Goal: Navigation & Orientation: Find specific page/section

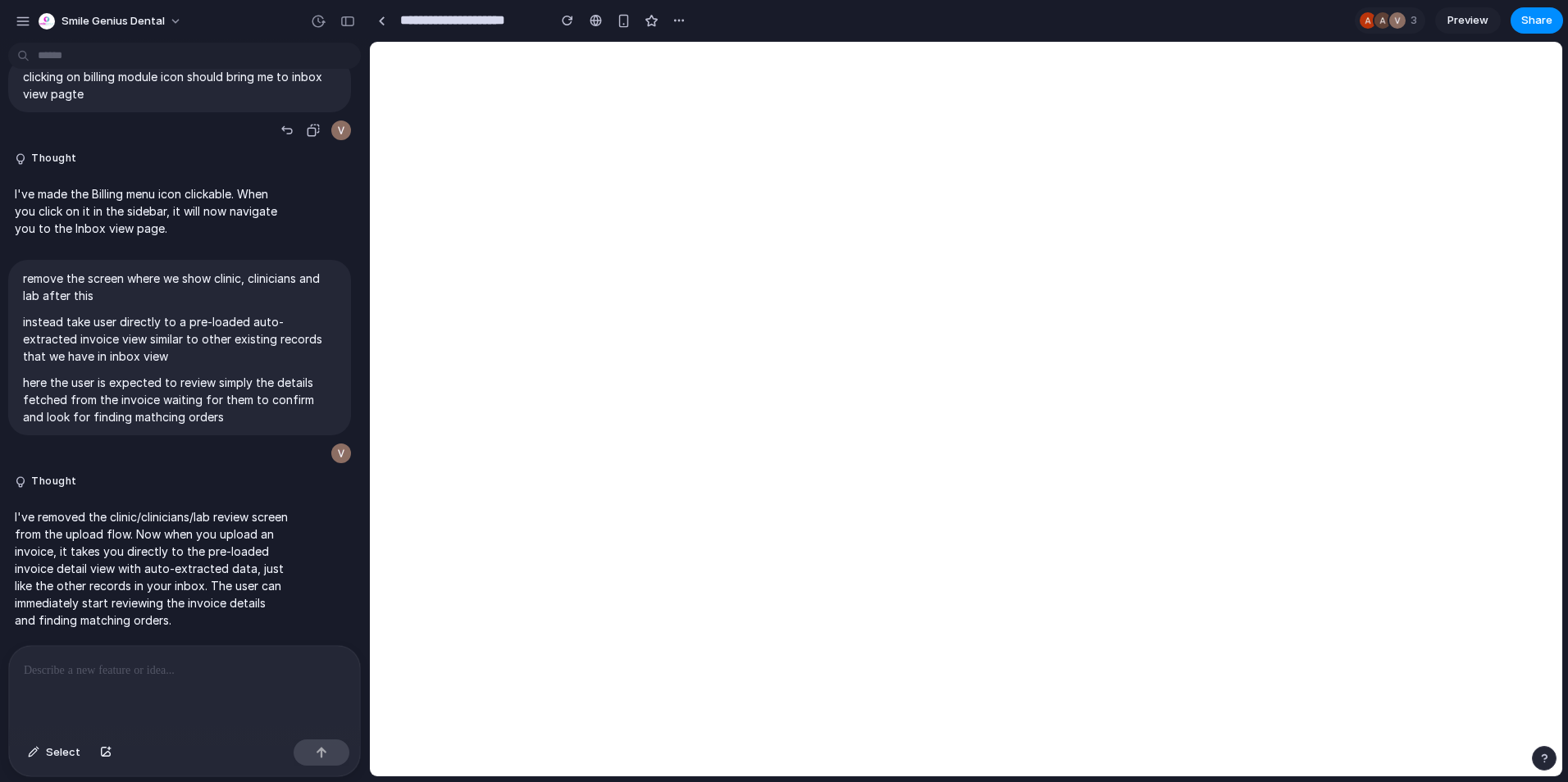
select select "**"
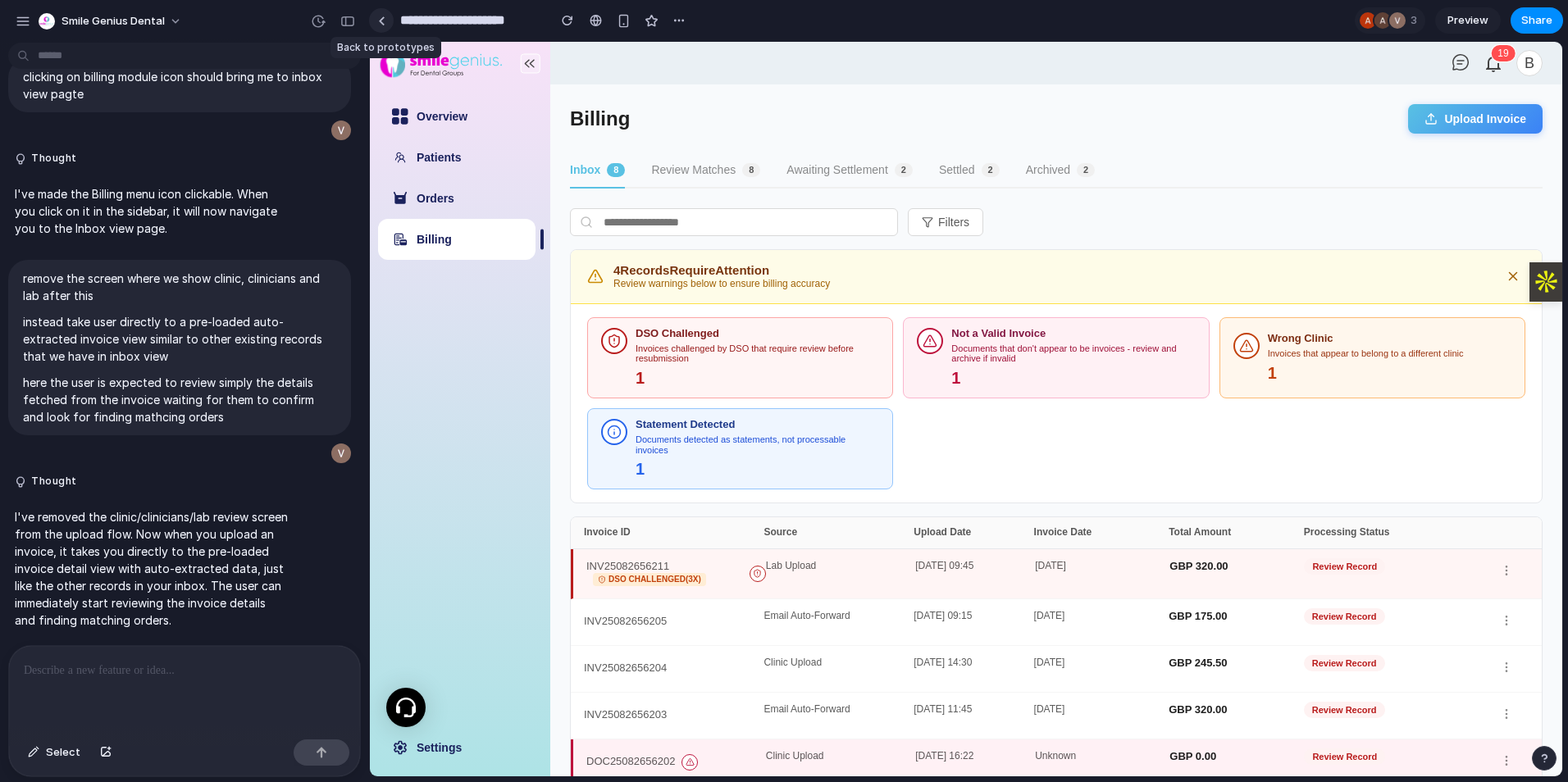
click at [379, 20] on div at bounding box center [381, 21] width 8 height 9
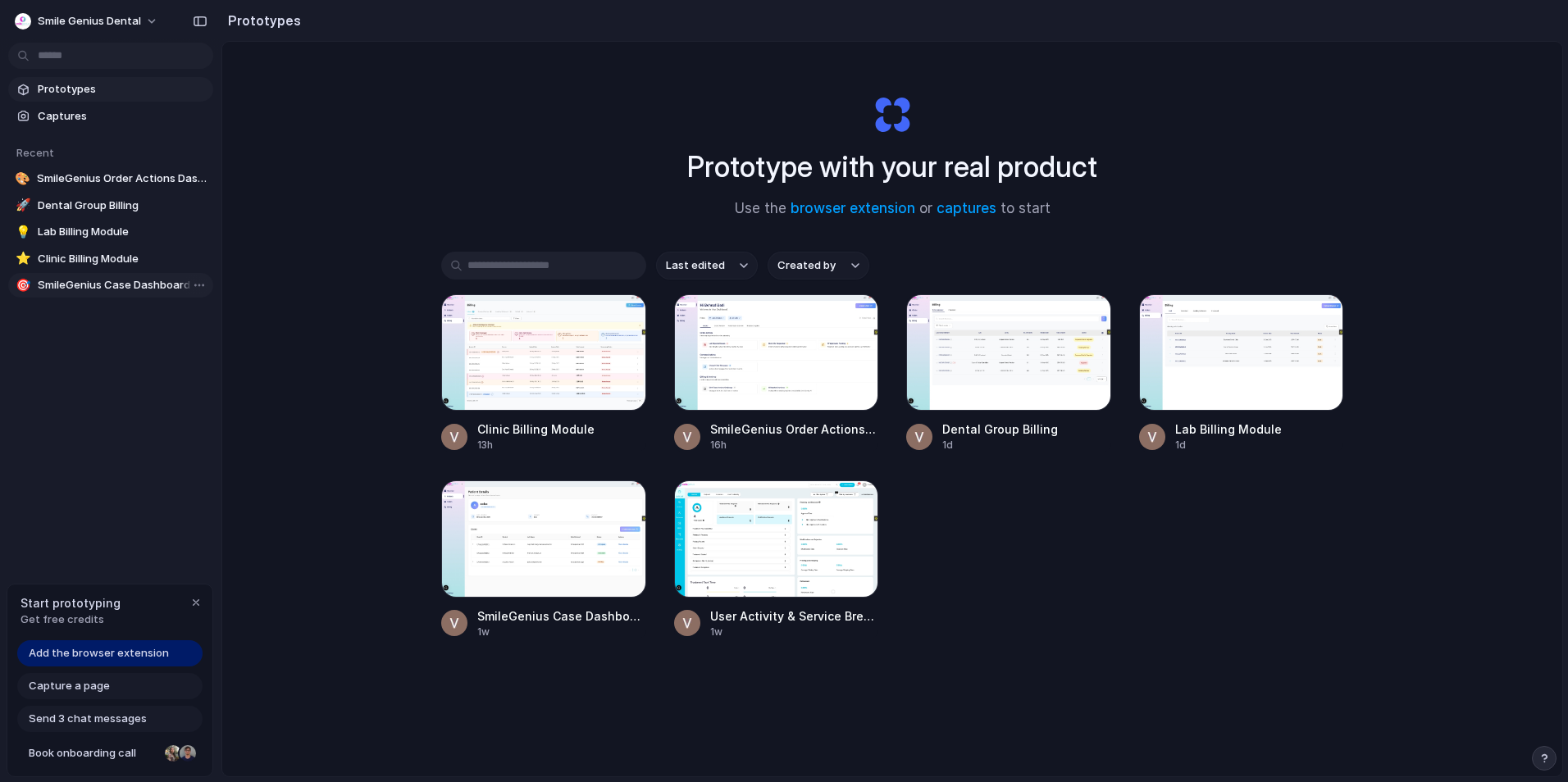
click at [136, 287] on span "SmileGenius Case Dashboard" at bounding box center [122, 285] width 169 height 16
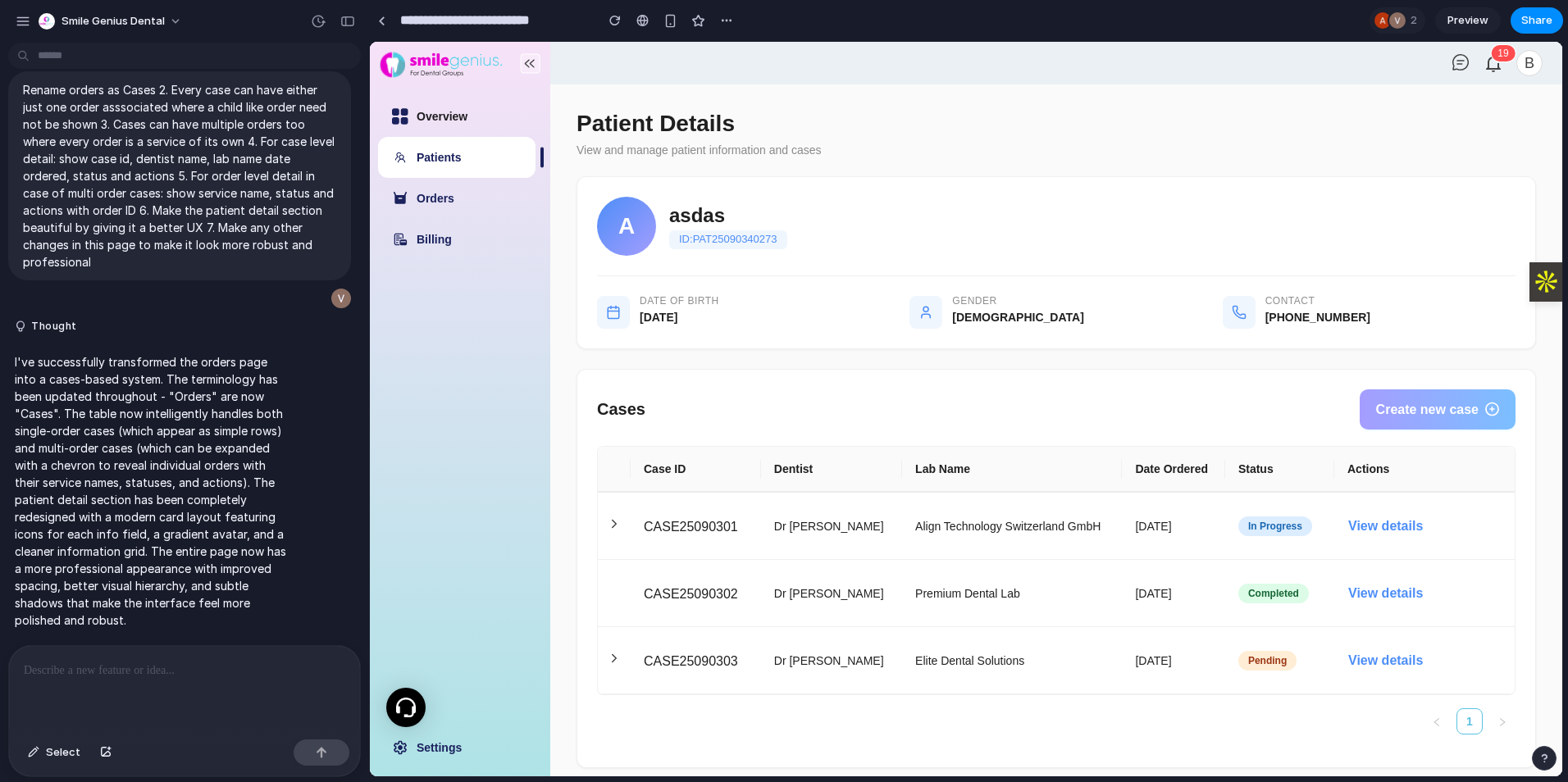
click at [445, 113] on link "Overview" at bounding box center [441, 116] width 51 height 13
click at [429, 114] on link "Overview" at bounding box center [441, 116] width 51 height 13
click at [429, 195] on link "Orders" at bounding box center [435, 198] width 38 height 13
click at [434, 243] on link "Billing" at bounding box center [434, 239] width 35 height 13
click at [434, 110] on link "Overview" at bounding box center [441, 116] width 51 height 13
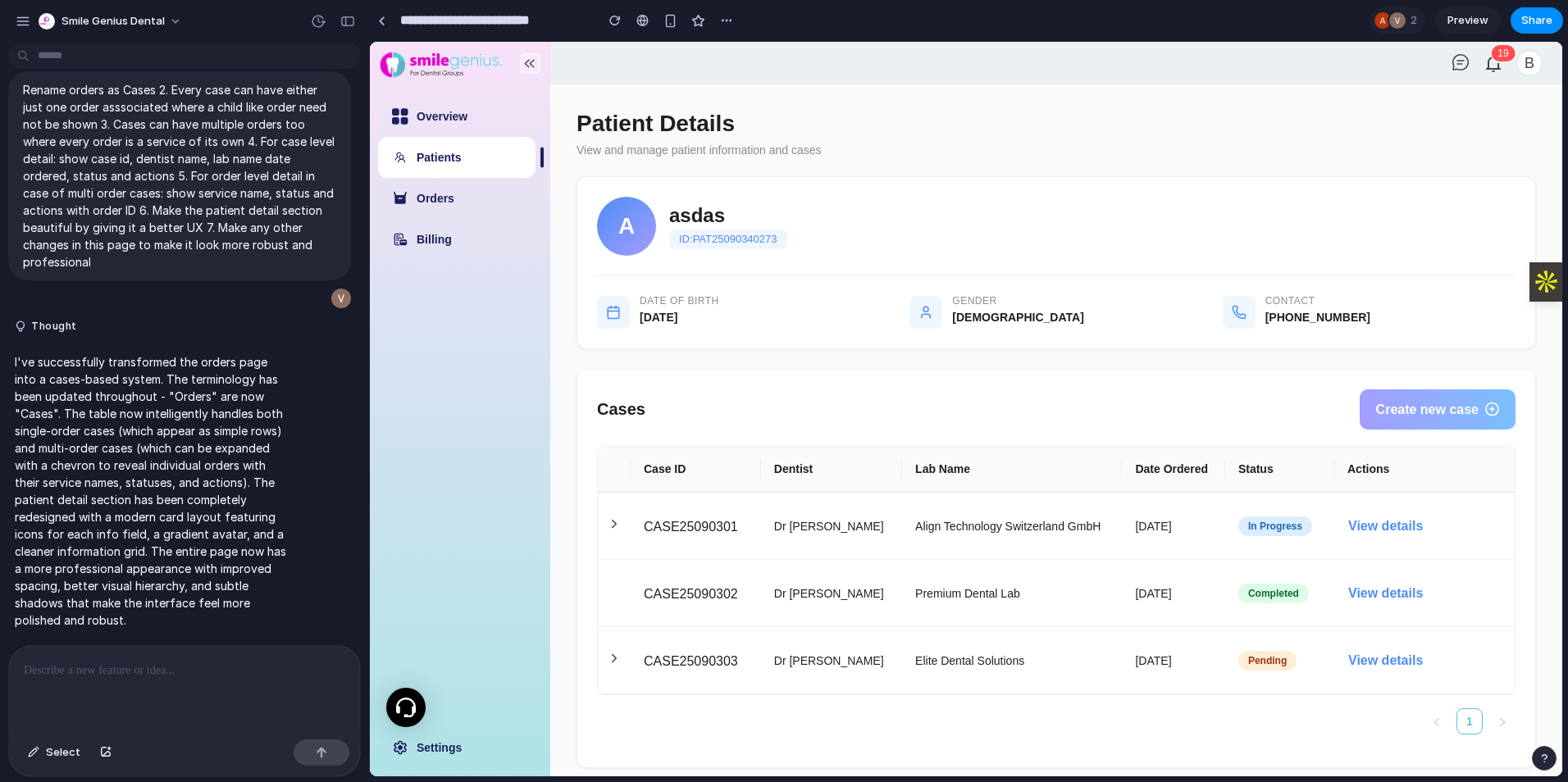
click at [1154, 101] on main "Patient Details View and manage patient information and cases A asdas ID: PAT25…" at bounding box center [1056, 430] width 1012 height 693
click at [385, 27] on link at bounding box center [381, 21] width 25 height 25
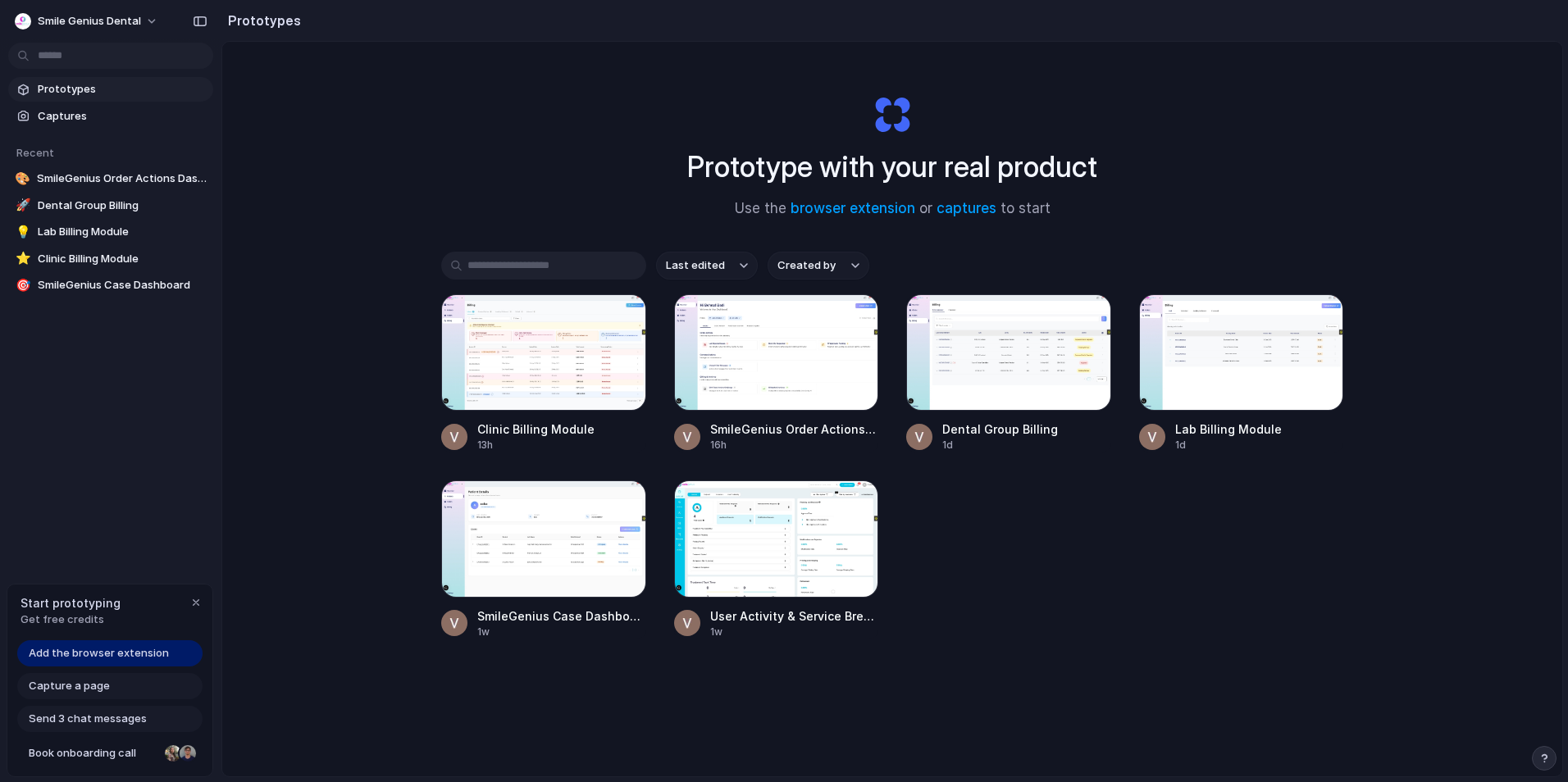
click at [502, 267] on input "text" at bounding box center [544, 266] width 205 height 28
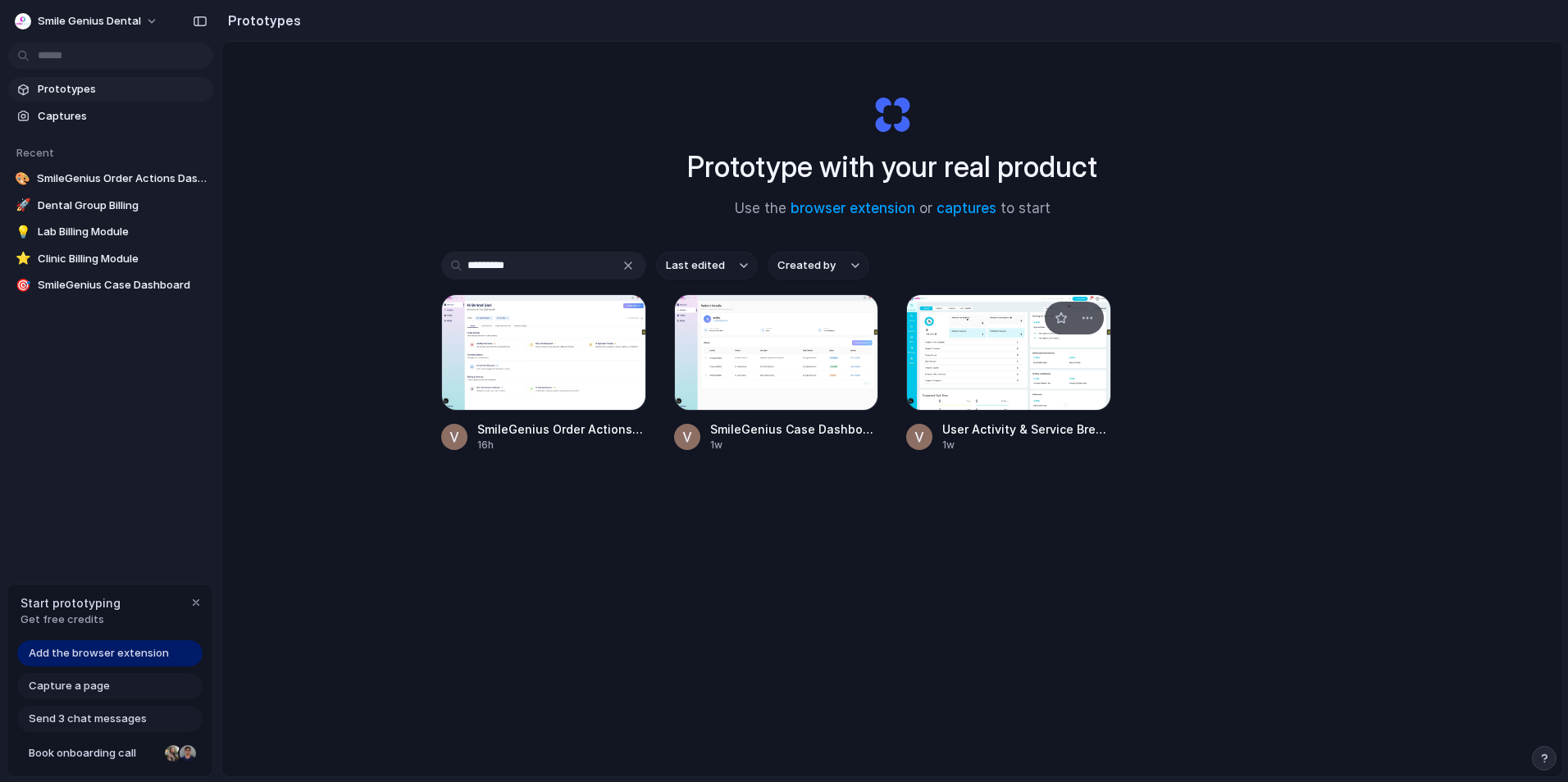
type input "*********"
click at [978, 391] on div at bounding box center [1008, 352] width 205 height 116
